Goal: Transaction & Acquisition: Purchase product/service

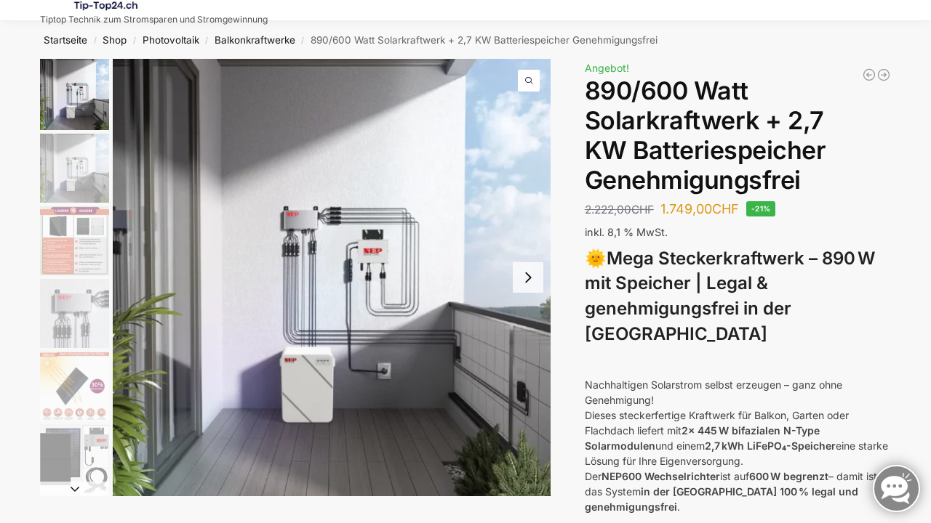
scroll to position [55, 0]
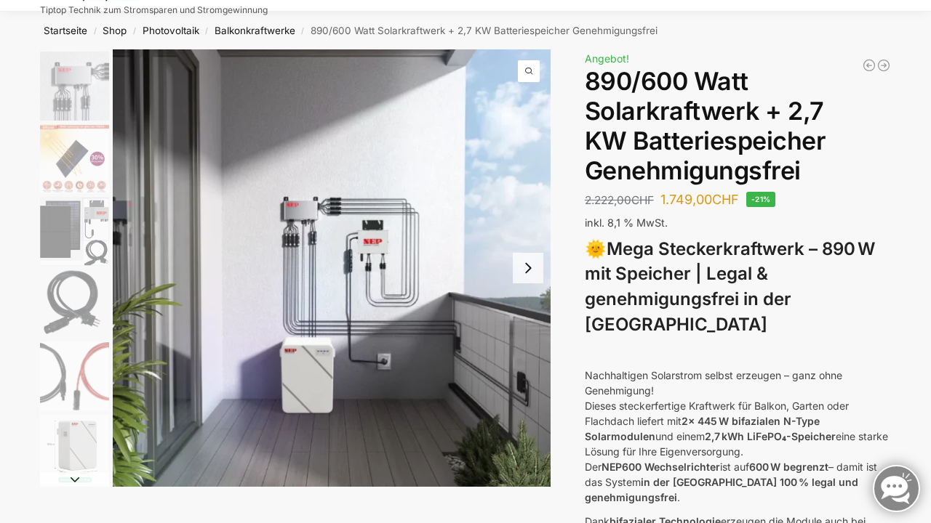
click at [528, 265] on button "Next slide" at bounding box center [528, 268] width 31 height 31
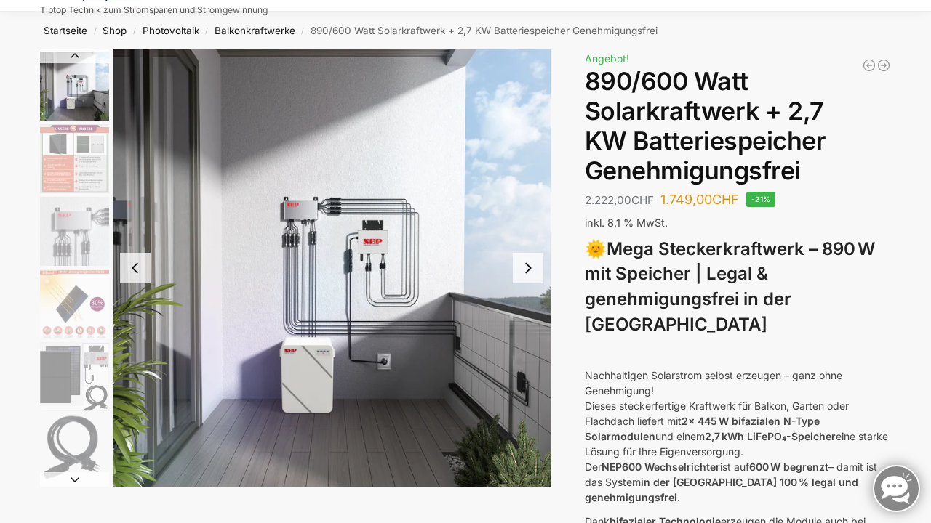
click at [528, 265] on button "Next slide" at bounding box center [528, 268] width 31 height 31
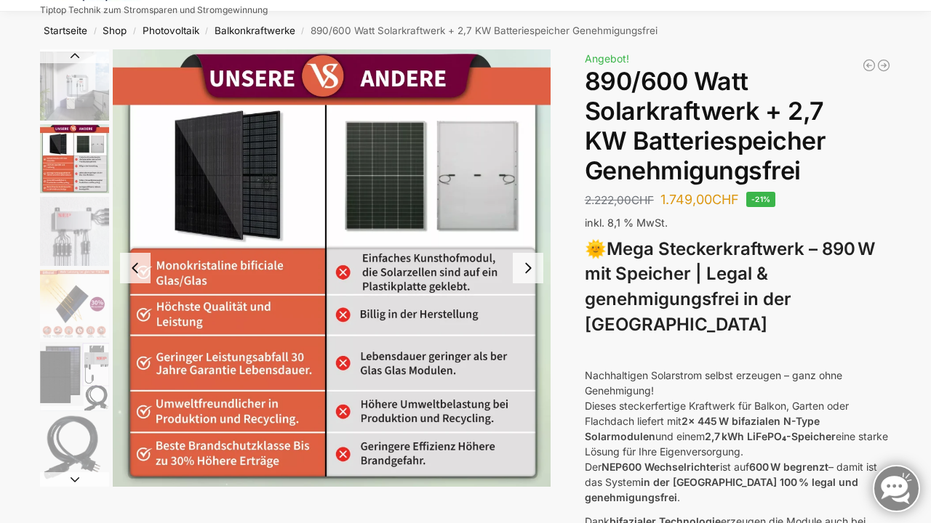
click at [528, 265] on button "Next slide" at bounding box center [528, 268] width 31 height 31
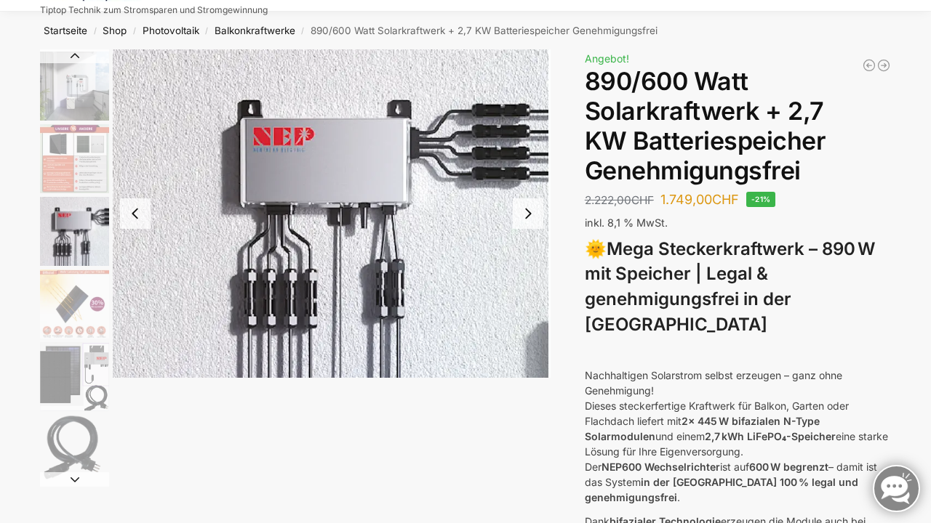
click at [528, 265] on img "4 / 12" at bounding box center [332, 213] width 438 height 329
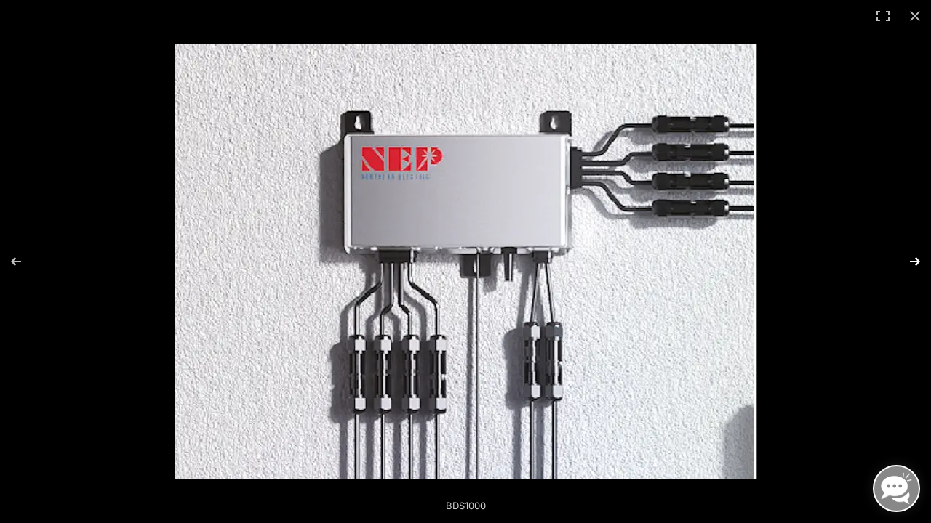
click at [915, 264] on button "Next (arrow right)" at bounding box center [905, 261] width 51 height 73
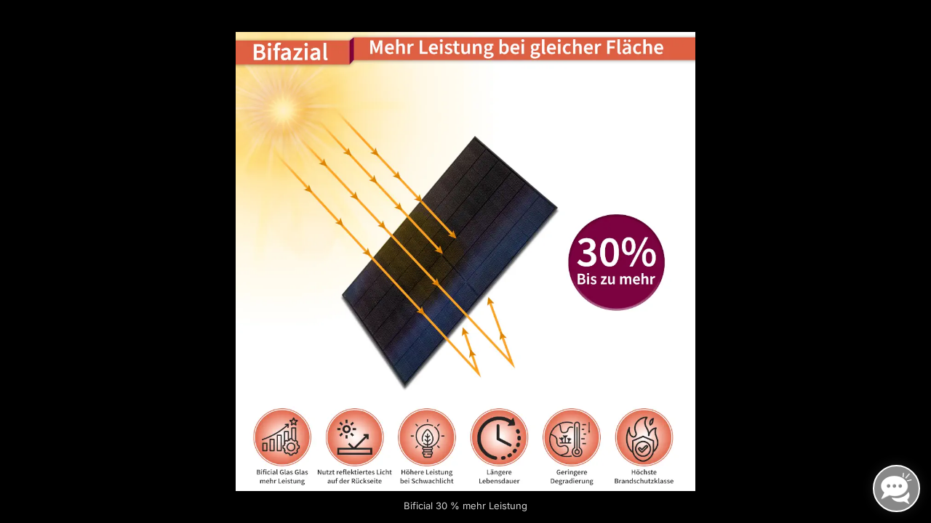
click at [915, 264] on button "Next (arrow right)" at bounding box center [905, 261] width 51 height 73
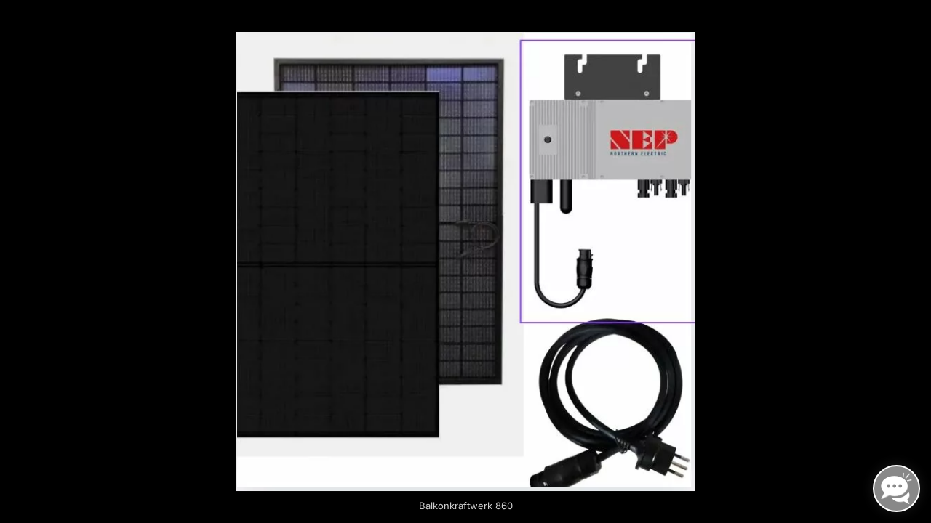
click at [915, 264] on button "Next (arrow right)" at bounding box center [905, 261] width 51 height 73
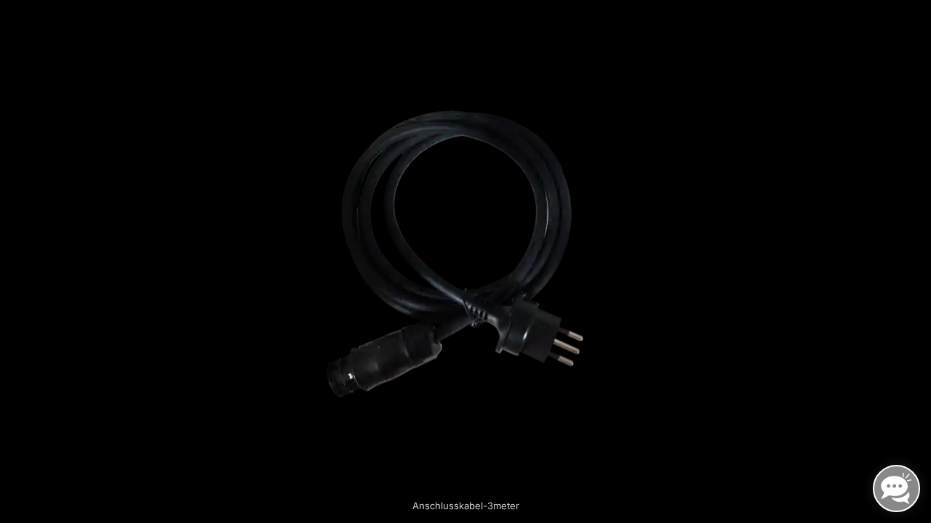
click at [915, 264] on button "Next (arrow right)" at bounding box center [905, 261] width 51 height 73
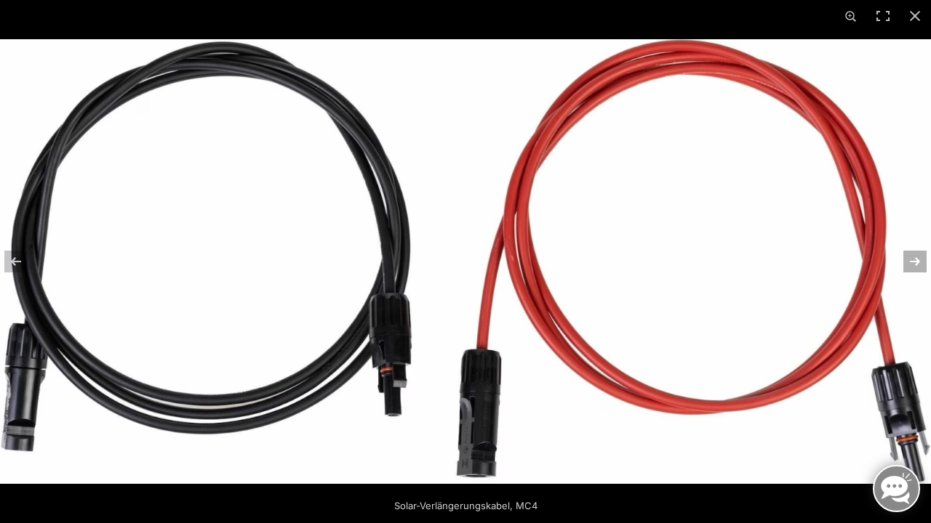
click at [917, 257] on button "Next (arrow right)" at bounding box center [905, 261] width 51 height 73
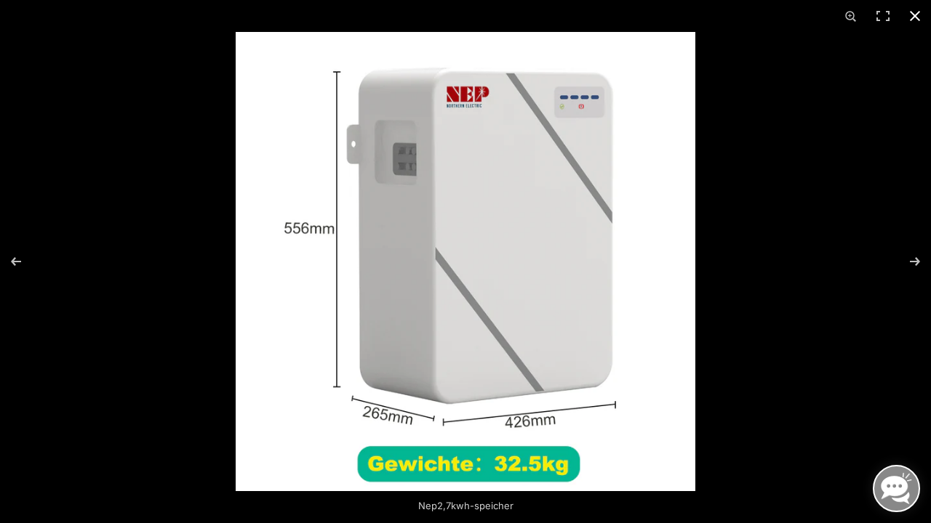
click at [912, 16] on button "Close (Esc)" at bounding box center [915, 16] width 32 height 32
